Goal: Task Accomplishment & Management: Complete application form

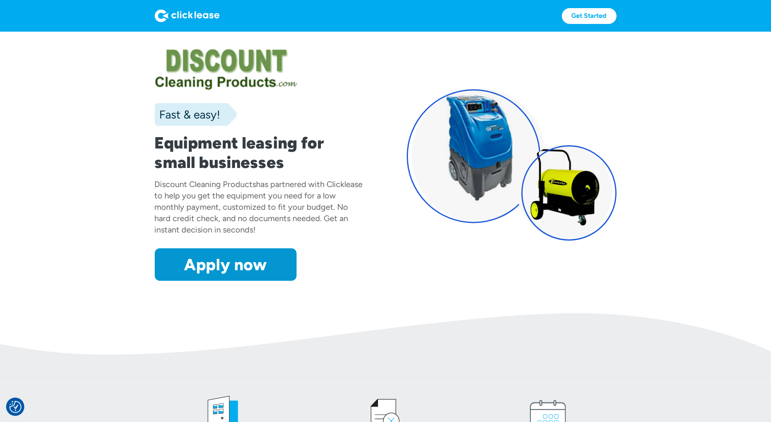
click at [60, 57] on section "Fast & easy! Equipment leasing for small businesses Discount Cleaning Products …" at bounding box center [385, 172] width 771 height 281
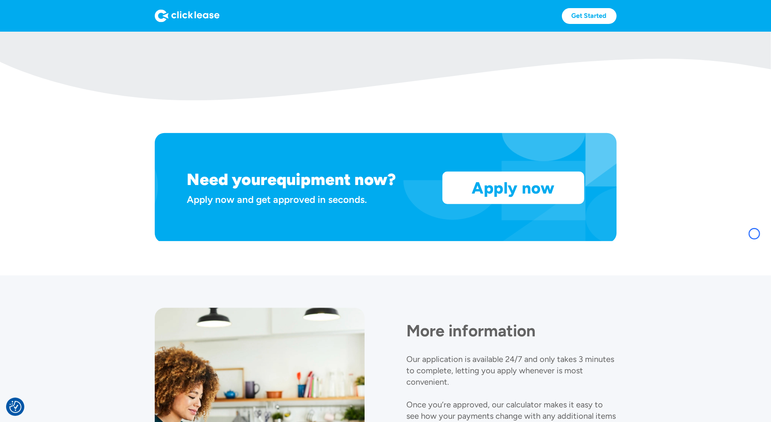
scroll to position [631, 0]
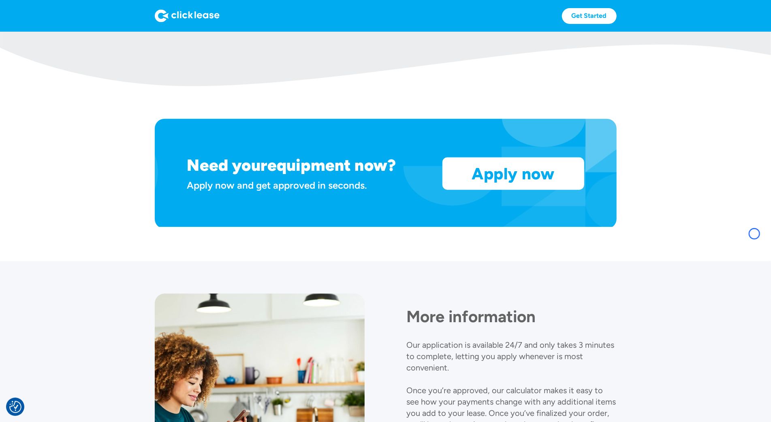
click at [60, 57] on body "We value your privacy Our site uses technologies to analyze and record activity…" at bounding box center [385, 2] width 771 height 1203
click at [52, 68] on img at bounding box center [385, 51] width 771 height 69
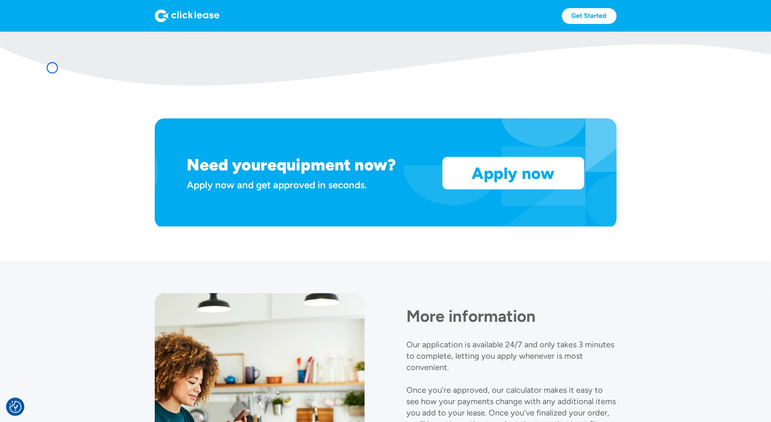
scroll to position [631, 0]
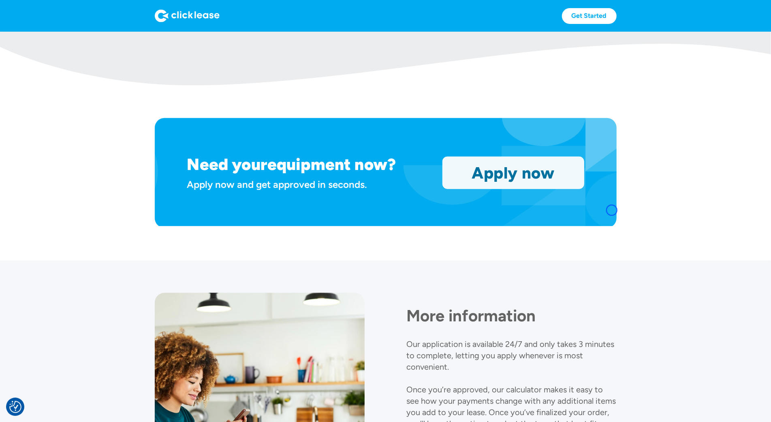
click at [584, 188] on link "Apply now" at bounding box center [513, 173] width 141 height 32
